Goal: Task Accomplishment & Management: Use online tool/utility

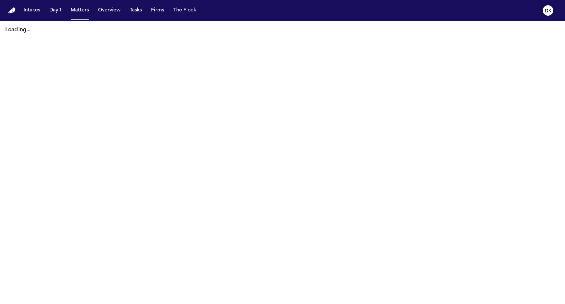
click at [550, 9] on text "DK" at bounding box center [547, 11] width 7 height 5
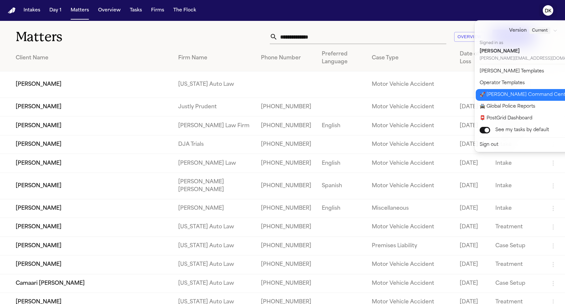
click at [523, 94] on button "🚀 [PERSON_NAME] Command Center" at bounding box center [536, 95] width 123 height 12
select select "**"
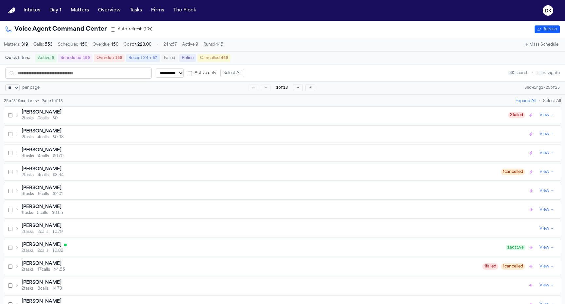
click at [87, 55] on button "Scheduled 150" at bounding box center [75, 58] width 35 height 8
click at [255, 60] on button "Clear all" at bounding box center [247, 58] width 22 height 8
click at [536, 46] on button "Mass Schedule" at bounding box center [541, 45] width 40 height 8
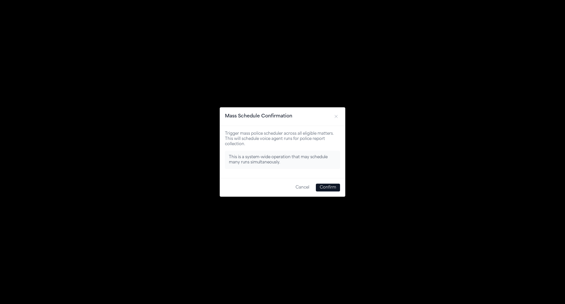
click at [327, 188] on button "Confirm" at bounding box center [328, 188] width 24 height 8
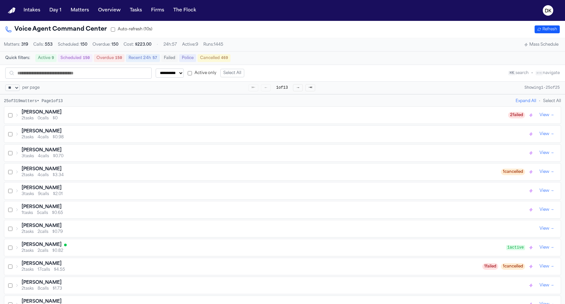
click at [552, 30] on button "Refresh" at bounding box center [546, 29] width 25 height 8
click at [539, 31] on button "Refresh" at bounding box center [546, 29] width 25 height 8
click at [539, 29] on icon "button" at bounding box center [539, 29] width 4 height 4
click at [94, 61] on button "Overdue 150" at bounding box center [109, 58] width 31 height 8
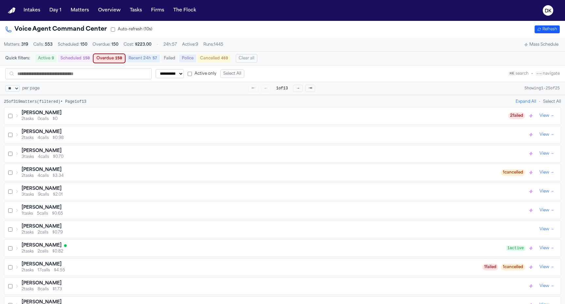
click at [78, 57] on button "Scheduled 150" at bounding box center [75, 59] width 35 height 8
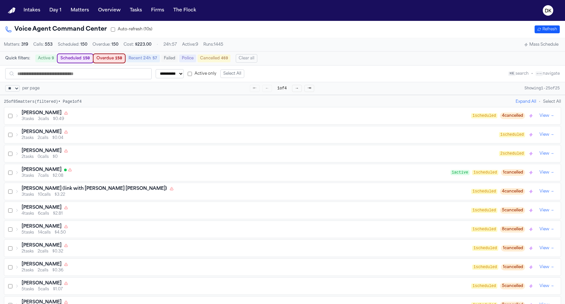
click at [248, 59] on button "Clear all" at bounding box center [247, 58] width 22 height 8
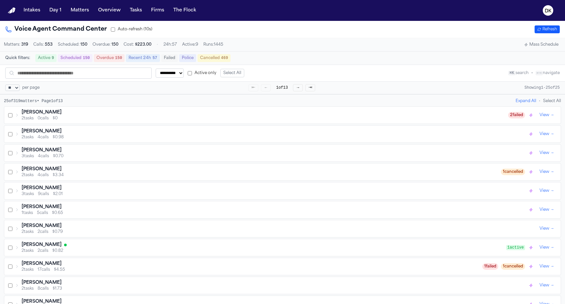
click at [400, 36] on div "Voice Agent Command Center Auto-refresh (10s) Refresh" at bounding box center [282, 29] width 565 height 17
click at [76, 16] on nav "Intakes Day 1 Matters Overview Tasks Firms The Flock DK" at bounding box center [282, 10] width 565 height 21
click at [76, 12] on button "Matters" at bounding box center [80, 11] width 24 height 12
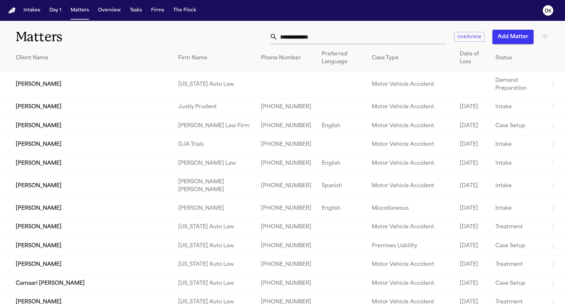
click at [544, 10] on text "DK" at bounding box center [547, 11] width 7 height 5
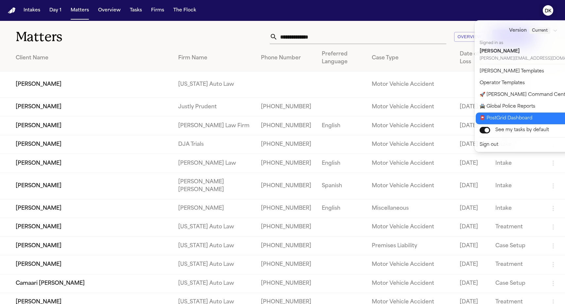
click at [519, 115] on button "📮 PostGrid Dashboard" at bounding box center [536, 119] width 123 height 12
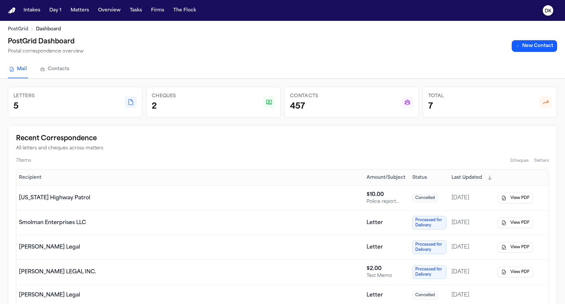
click at [549, 9] on text "DK" at bounding box center [547, 11] width 7 height 5
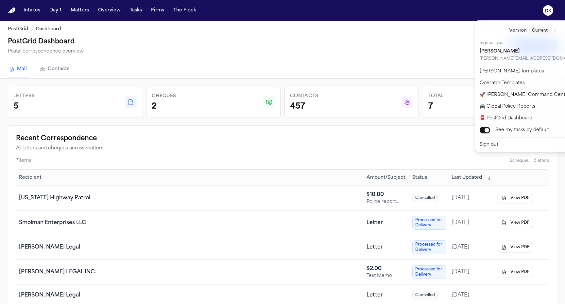
click at [360, 56] on div "Intakes Day 1 Matters Overview Tasks Firms The Flock DK PostGrid Dashboard Post…" at bounding box center [282, 152] width 565 height 304
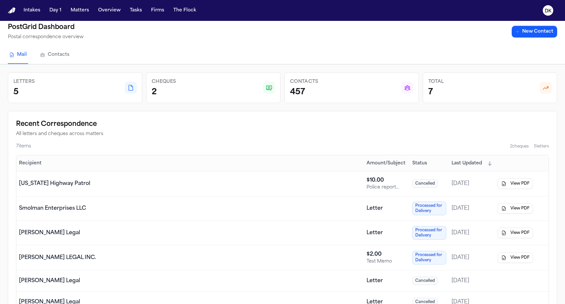
scroll to position [5, 0]
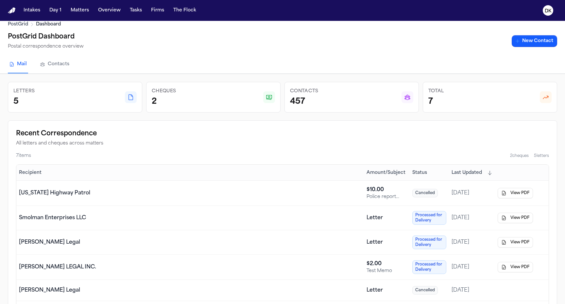
click at [541, 34] on div "PostGrid Dashboard Postal correspondence overview New Contact" at bounding box center [282, 41] width 549 height 19
click at [537, 39] on link "New Contact" at bounding box center [533, 41] width 45 height 12
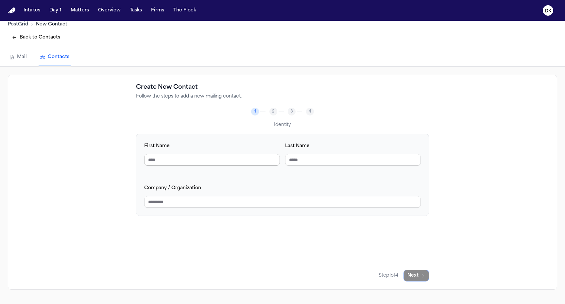
click at [226, 156] on input "First Name" at bounding box center [212, 160] width 136 height 12
type input "*****"
type input "******"
click at [183, 201] on input "Company / Organization" at bounding box center [282, 202] width 276 height 12
type input "**********"
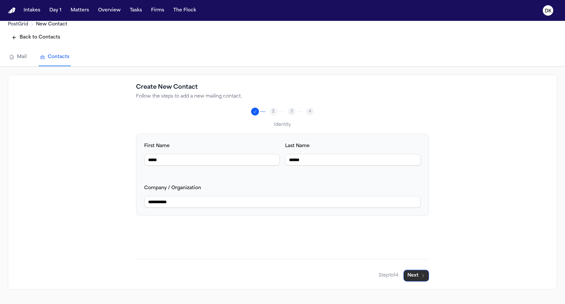
click at [412, 275] on button "Next" at bounding box center [415, 276] width 25 height 12
click at [209, 161] on input "Email Address" at bounding box center [212, 160] width 136 height 12
click at [420, 276] on icon "button" at bounding box center [422, 275] width 5 height 5
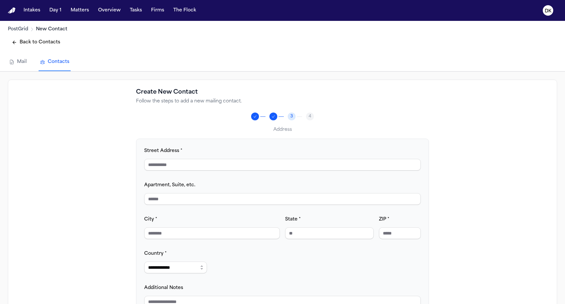
click at [41, 47] on button "Back to Contacts" at bounding box center [36, 43] width 56 height 12
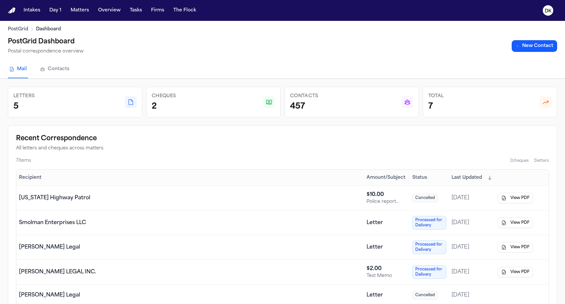
click at [53, 66] on link "Contacts" at bounding box center [55, 70] width 32 height 18
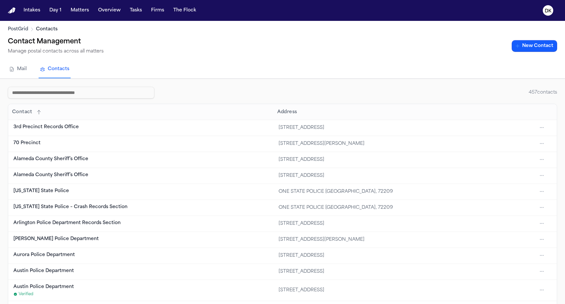
click at [18, 70] on link "Mail" at bounding box center [18, 70] width 20 height 18
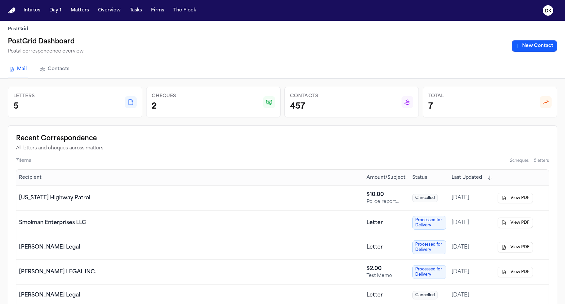
click at [152, 244] on div "[PERSON_NAME] Legal" at bounding box center [190, 248] width 342 height 8
click at [182, 196] on div "[US_STATE] Highway Patrol" at bounding box center [190, 198] width 342 height 8
click at [181, 254] on td "[PERSON_NAME] Legal" at bounding box center [189, 248] width 347 height 25
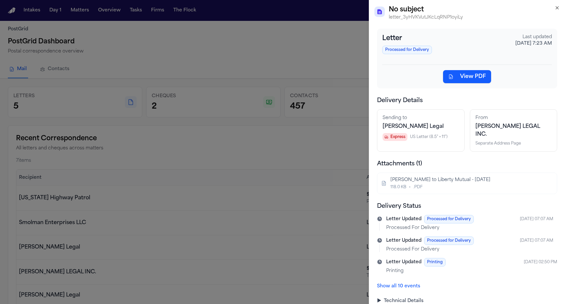
click at [471, 75] on button "View PDF" at bounding box center [467, 76] width 48 height 13
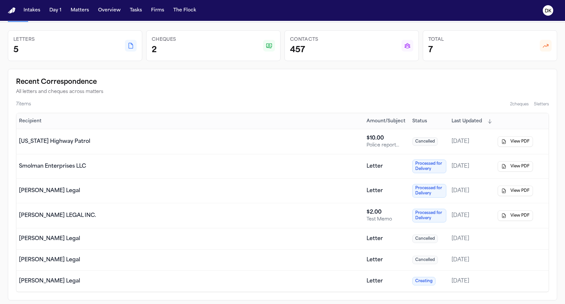
scroll to position [61, 0]
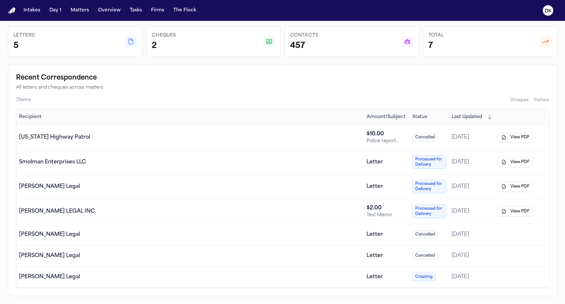
click at [317, 196] on td "[PERSON_NAME] Legal" at bounding box center [189, 187] width 347 height 25
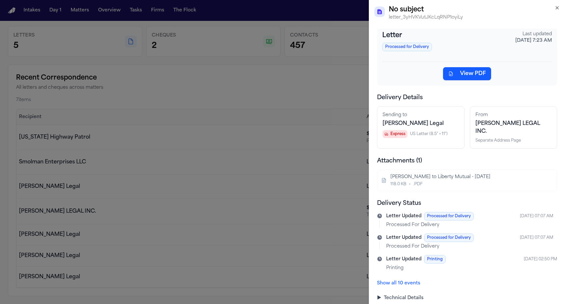
scroll to position [0, 0]
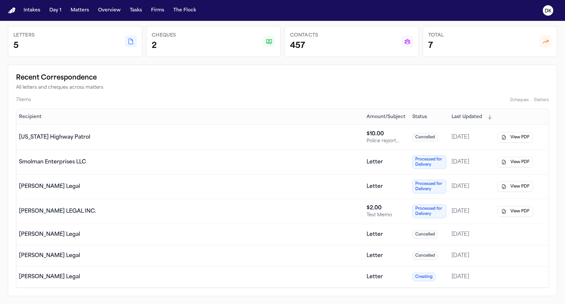
click at [355, 205] on td "[PERSON_NAME] LEGAL INC." at bounding box center [189, 211] width 347 height 25
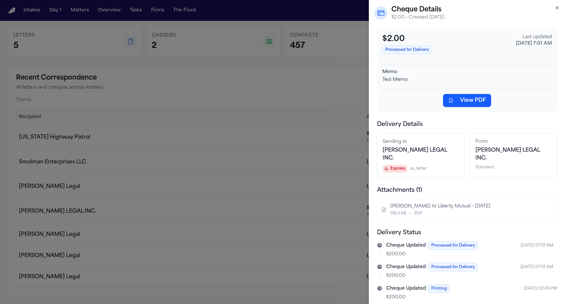
click at [468, 99] on button "View PDF" at bounding box center [467, 100] width 48 height 13
click at [554, 9] on icon "button" at bounding box center [556, 7] width 5 height 5
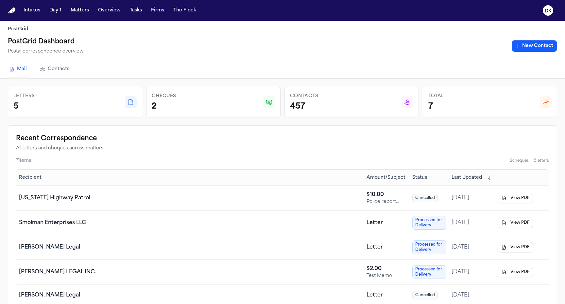
click at [67, 17] on nav "Intakes Day 1 Matters Overview Tasks Firms The Flock DK" at bounding box center [282, 10] width 565 height 21
click at [77, 9] on button "Matters" at bounding box center [80, 11] width 24 height 12
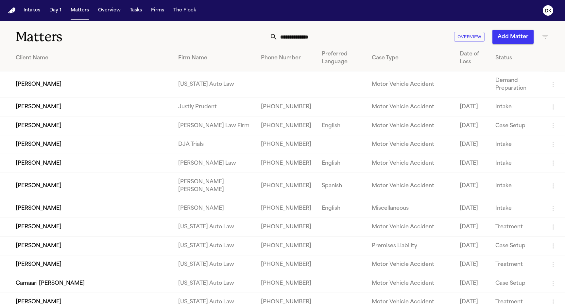
click at [92, 129] on td "[PERSON_NAME]" at bounding box center [86, 126] width 173 height 19
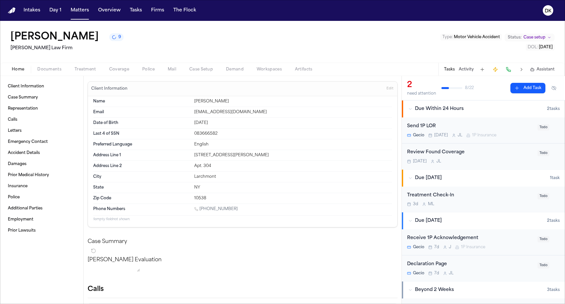
click at [156, 70] on button "Police" at bounding box center [148, 70] width 25 height 8
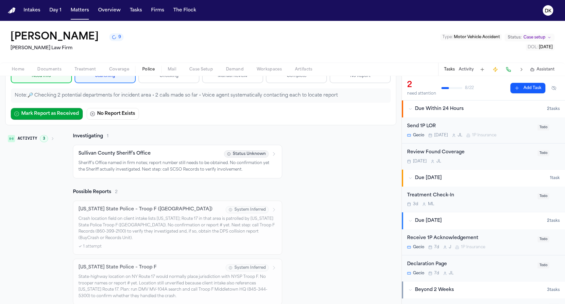
scroll to position [67, 0]
click at [49, 136] on button "Activity 3" at bounding box center [31, 137] width 52 height 11
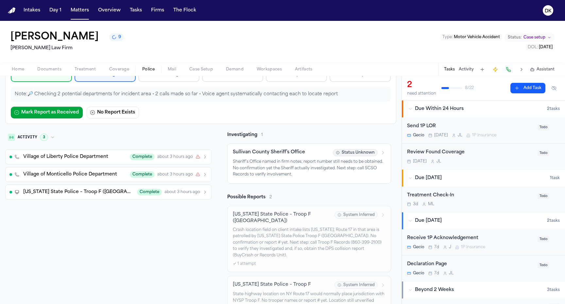
click at [62, 195] on span "[US_STATE] State Police – Troop F ([GEOGRAPHIC_DATA])" at bounding box center [78, 192] width 110 height 7
click at [65, 177] on span "Village of Monticello Police Department" at bounding box center [70, 175] width 94 height 7
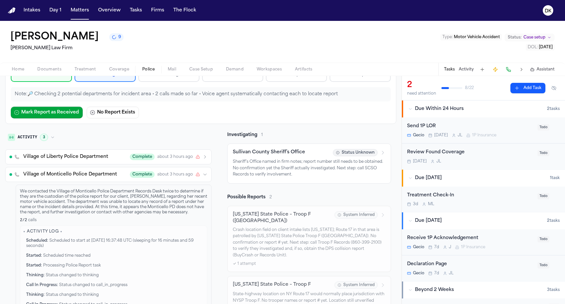
click at [72, 156] on span "Village of Liberty Police Department" at bounding box center [65, 157] width 85 height 7
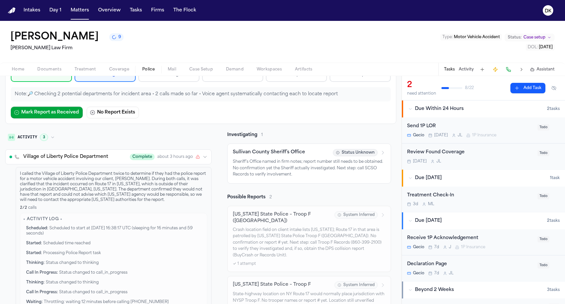
click at [72, 157] on span "Village of Liberty Police Department" at bounding box center [65, 157] width 85 height 7
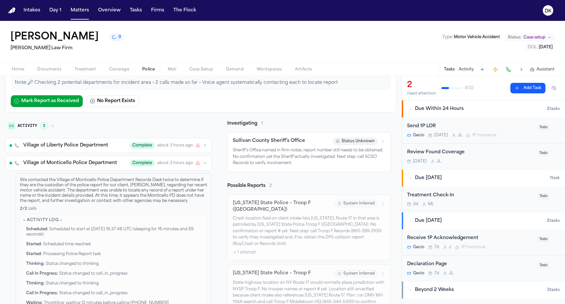
scroll to position [0, 0]
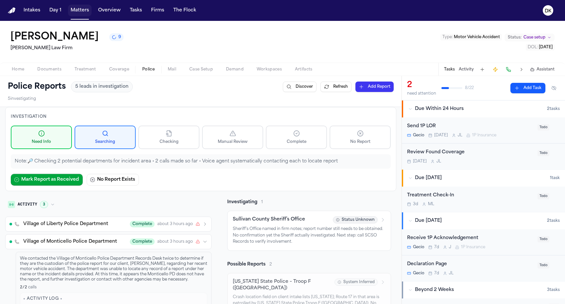
click at [84, 8] on button "Matters" at bounding box center [80, 11] width 24 height 12
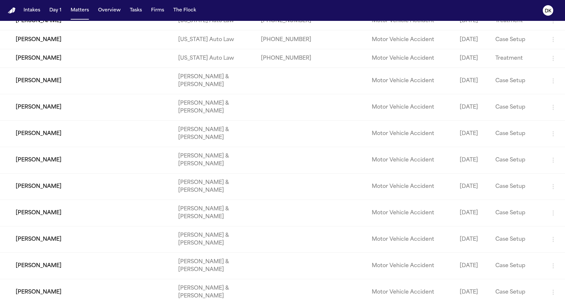
scroll to position [344, 0]
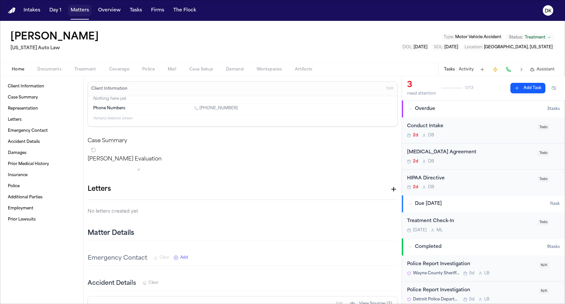
click at [80, 8] on button "Matters" at bounding box center [80, 11] width 24 height 12
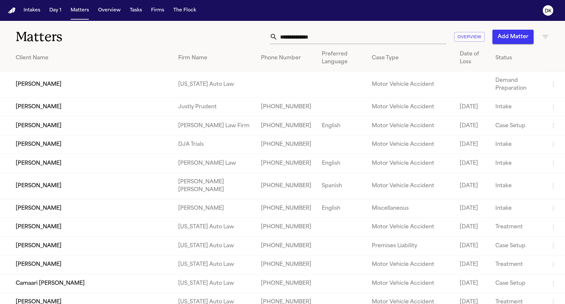
click at [553, 7] on button "DK" at bounding box center [547, 10] width 18 height 14
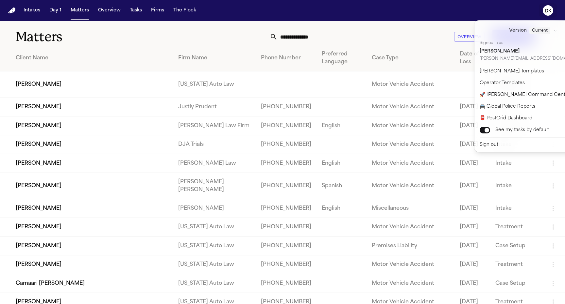
click at [550, 9] on text "DK" at bounding box center [547, 11] width 7 height 5
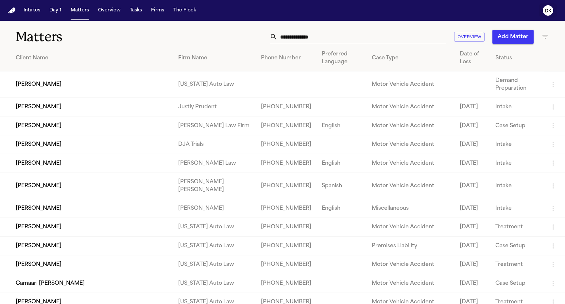
click at [550, 9] on text "DK" at bounding box center [547, 11] width 7 height 5
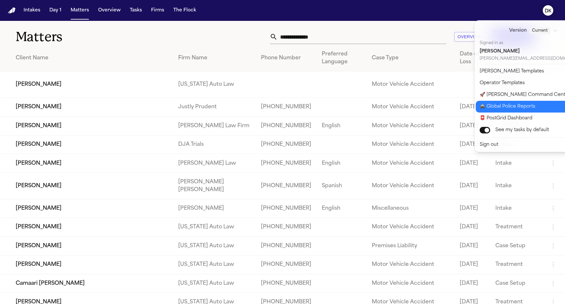
click at [518, 110] on button "🚔 Global Police Reports" at bounding box center [536, 107] width 123 height 12
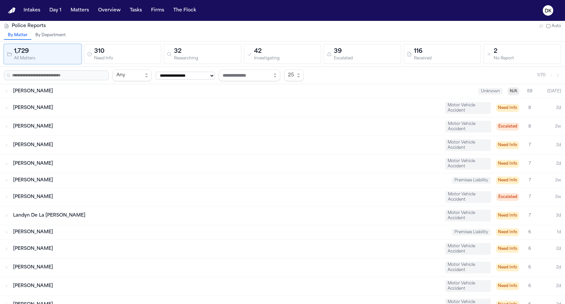
click at [282, 51] on div "42" at bounding box center [286, 51] width 64 height 9
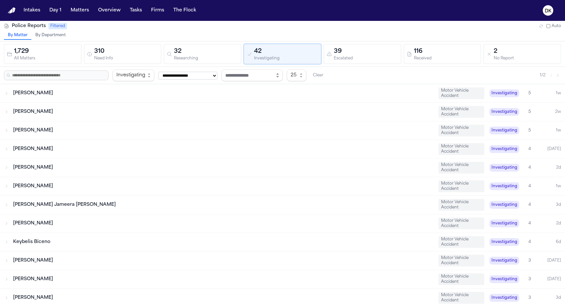
click at [280, 74] on icon "button" at bounding box center [277, 75] width 5 height 5
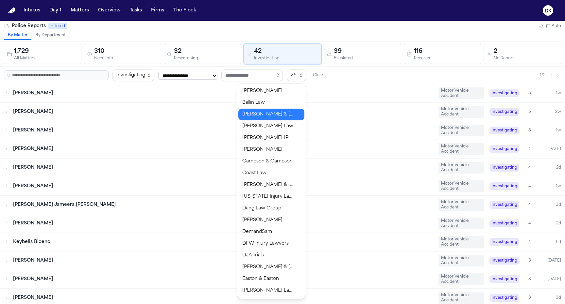
click at [284, 116] on body "**********" at bounding box center [282, 152] width 565 height 304
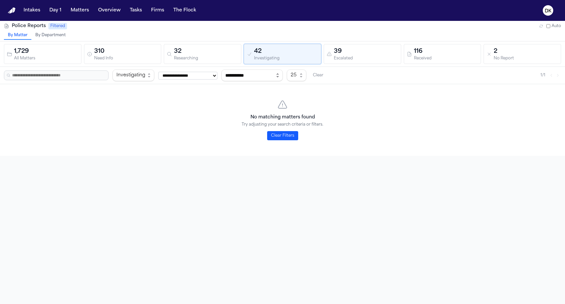
click at [304, 70] on div "**********" at bounding box center [282, 76] width 557 height 12
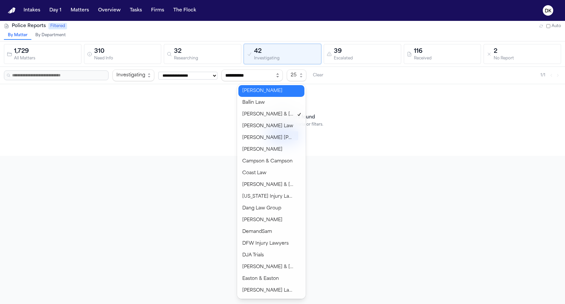
click at [283, 72] on button "button" at bounding box center [277, 76] width 10 height 12
click at [283, 101] on body "**********" at bounding box center [282, 152] width 565 height 304
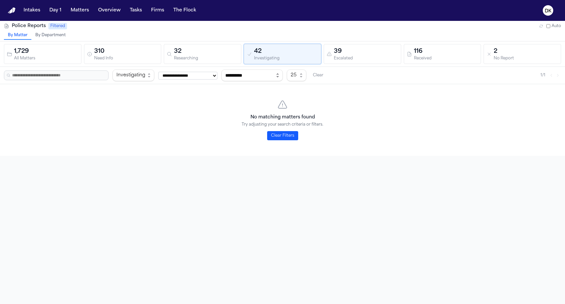
click at [280, 74] on icon "button" at bounding box center [277, 75] width 5 height 5
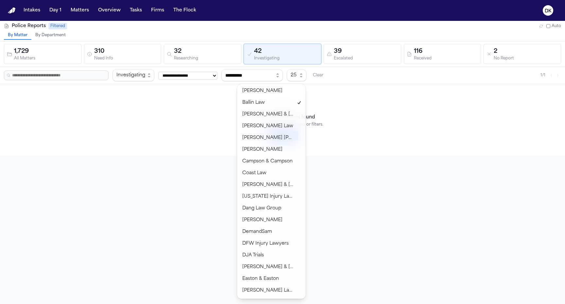
click at [279, 114] on body "**********" at bounding box center [282, 152] width 565 height 304
type input "**********"
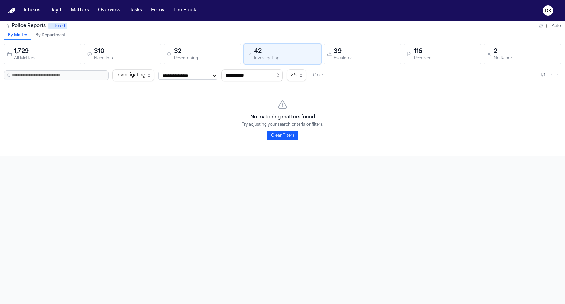
click at [207, 51] on div "32" at bounding box center [206, 51] width 64 height 9
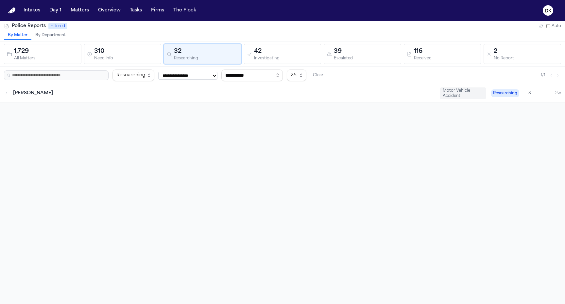
click at [285, 100] on div "[PERSON_NAME] Motor Vehicle Accident Researching 3 2w" at bounding box center [282, 93] width 565 height 18
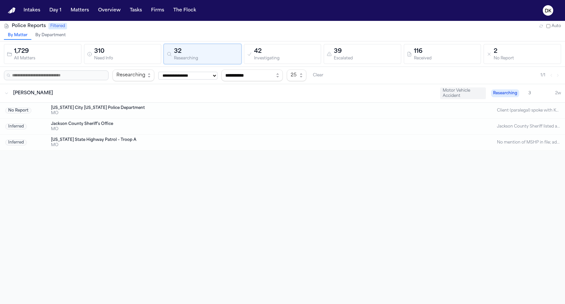
click at [183, 127] on div "MO" at bounding box center [256, 129] width 410 height 5
click at [330, 106] on div "[US_STATE] City [US_STATE] Police Department" at bounding box center [256, 108] width 410 height 5
click at [293, 105] on div "No Report [US_STATE] City [US_STATE] Police Department MO Client (paralegal) sp…" at bounding box center [282, 111] width 565 height 16
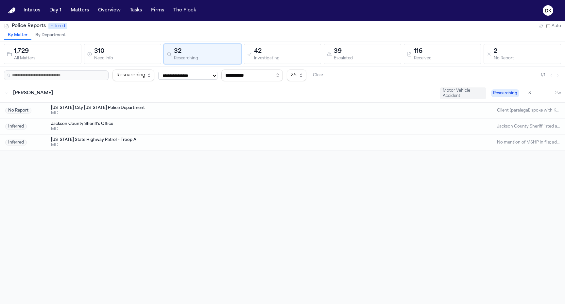
click at [292, 90] on div "[PERSON_NAME]" at bounding box center [223, 93] width 421 height 7
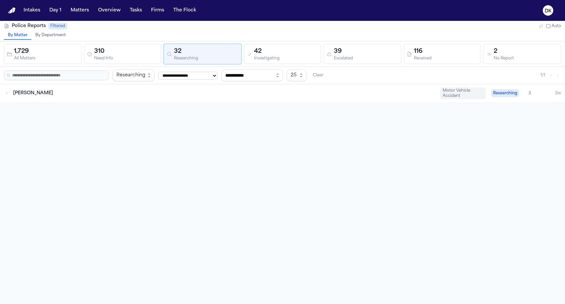
click at [292, 90] on div "[PERSON_NAME]" at bounding box center [223, 93] width 421 height 7
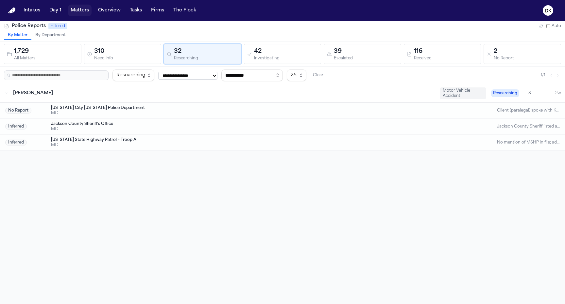
click at [76, 12] on button "Matters" at bounding box center [80, 11] width 24 height 12
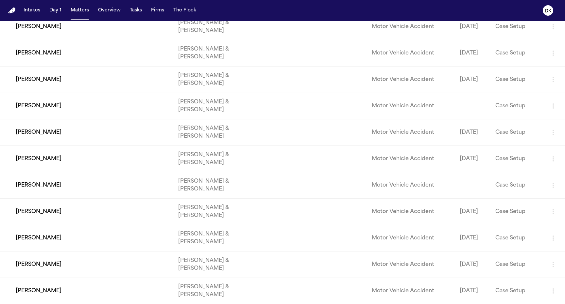
scroll to position [636, 0]
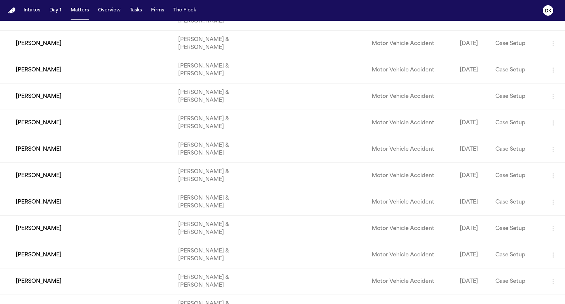
click at [111, 163] on td "[PERSON_NAME]" at bounding box center [86, 150] width 173 height 26
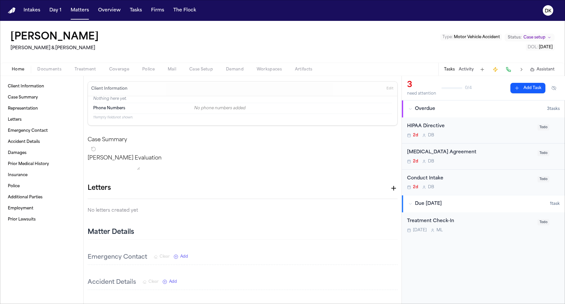
click at [142, 69] on span "Police" at bounding box center [148, 69] width 12 height 5
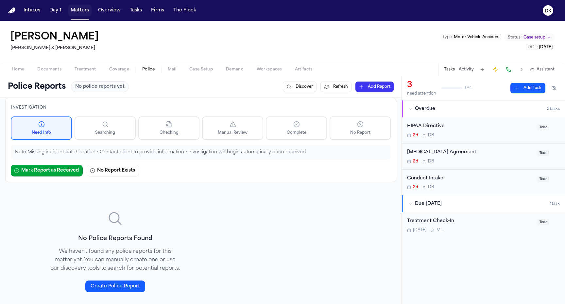
click at [82, 11] on button "Matters" at bounding box center [80, 11] width 24 height 12
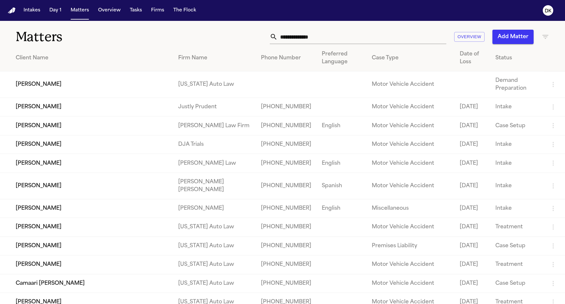
scroll to position [278, 0]
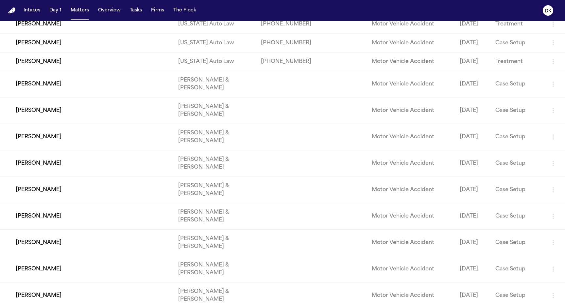
click at [73, 151] on td "[PERSON_NAME]" at bounding box center [86, 137] width 173 height 26
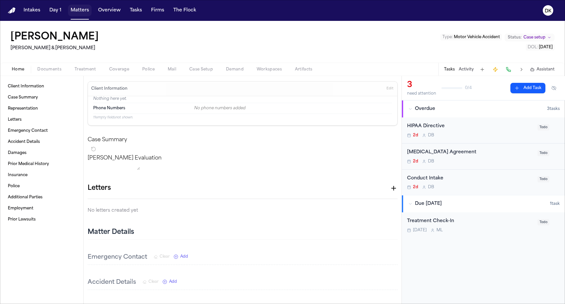
click at [81, 7] on button "Matters" at bounding box center [80, 11] width 24 height 12
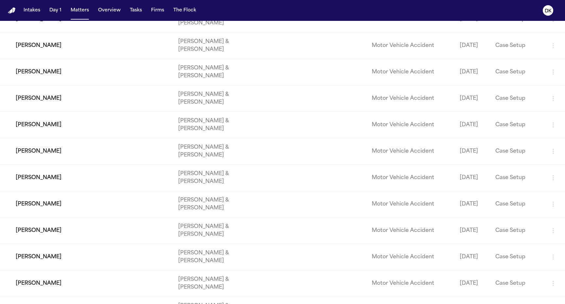
scroll to position [400, 0]
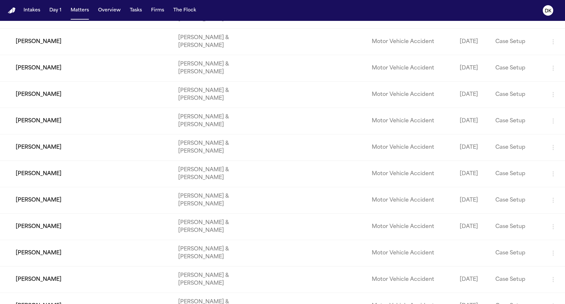
click at [89, 108] on td "[PERSON_NAME]" at bounding box center [86, 95] width 173 height 26
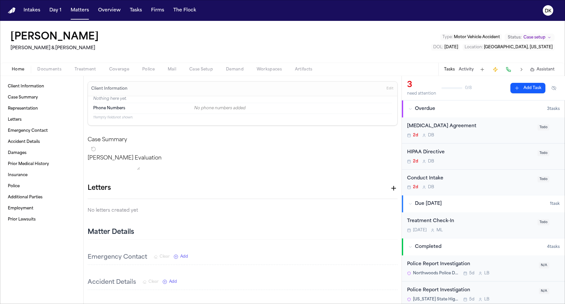
click at [156, 66] on button "Police" at bounding box center [148, 70] width 25 height 8
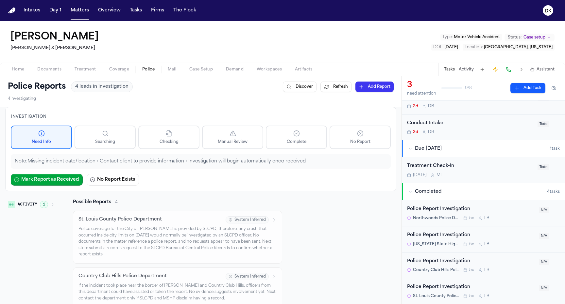
click at [47, 204] on span "1" at bounding box center [44, 204] width 8 height 7
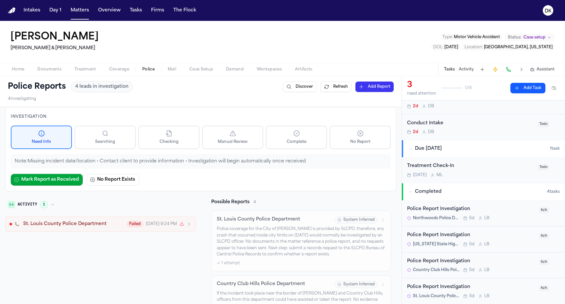
click at [336, 84] on button "Refresh" at bounding box center [335, 87] width 31 height 10
click at [333, 88] on button "Refresh" at bounding box center [335, 87] width 31 height 10
click at [336, 89] on button "Refresh" at bounding box center [335, 87] width 31 height 10
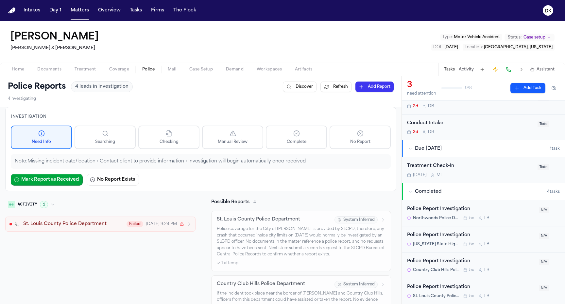
click at [336, 89] on button "Refresh" at bounding box center [335, 87] width 31 height 10
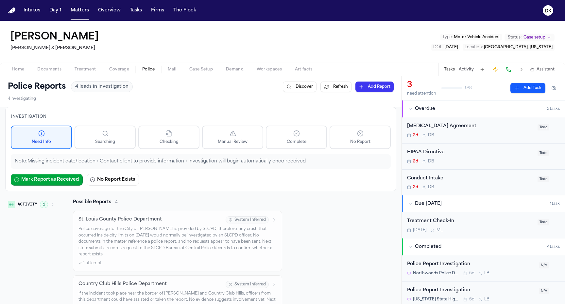
click at [329, 85] on button "Refresh" at bounding box center [335, 87] width 31 height 10
